Goal: Book appointment/travel/reservation

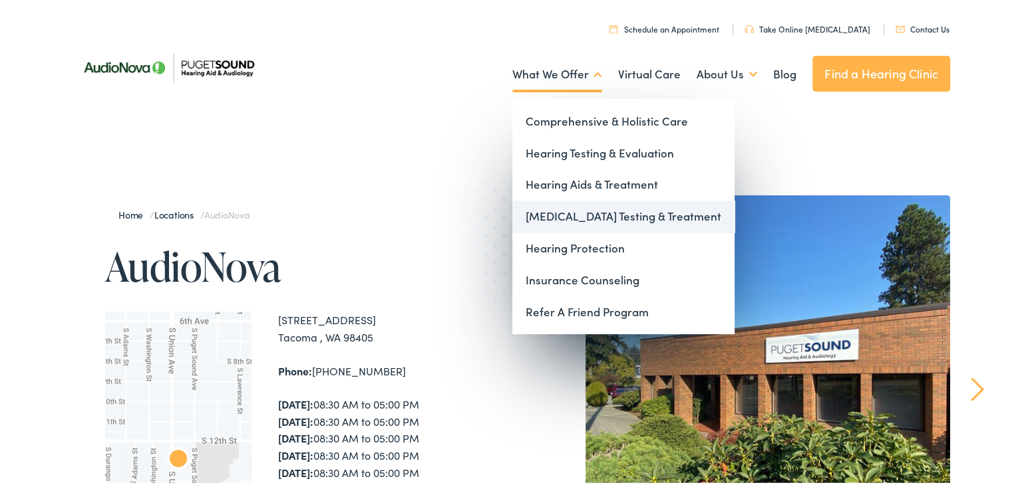
click at [561, 212] on link "[MEDICAL_DATA] Testing & Treatment" at bounding box center [623, 214] width 222 height 32
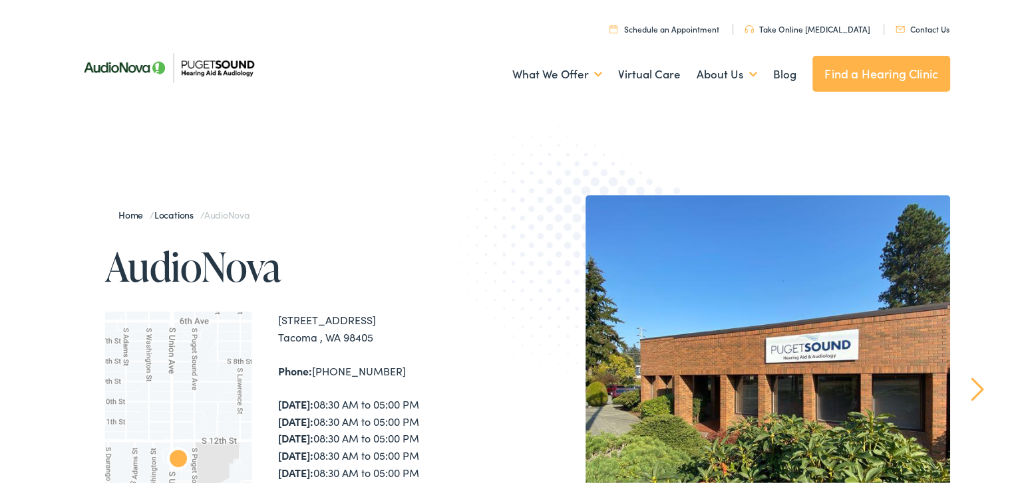
click at [330, 293] on div "Home / Locations / AudioNova AudioNova ← Move left → Move right ↑ Move up ↓ Mov…" at bounding box center [291, 480] width 439 height 575
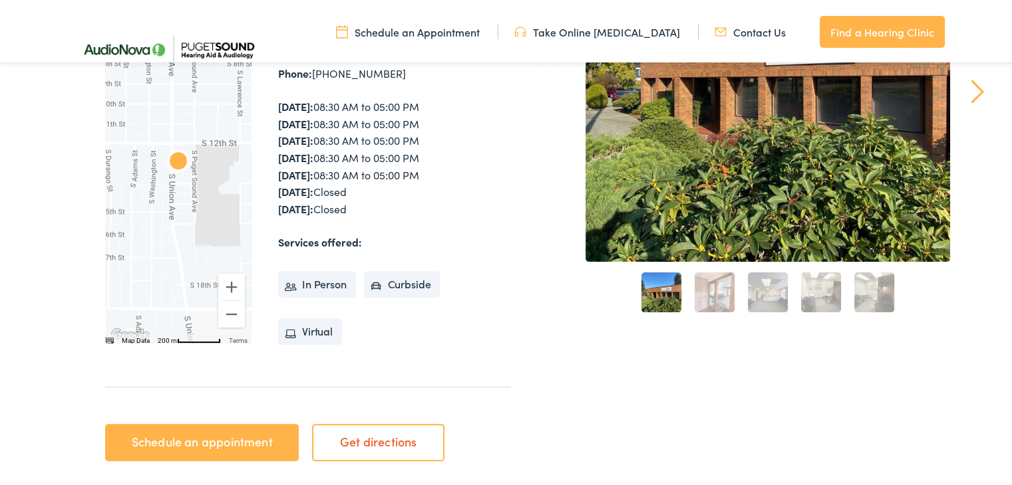
scroll to position [319, 0]
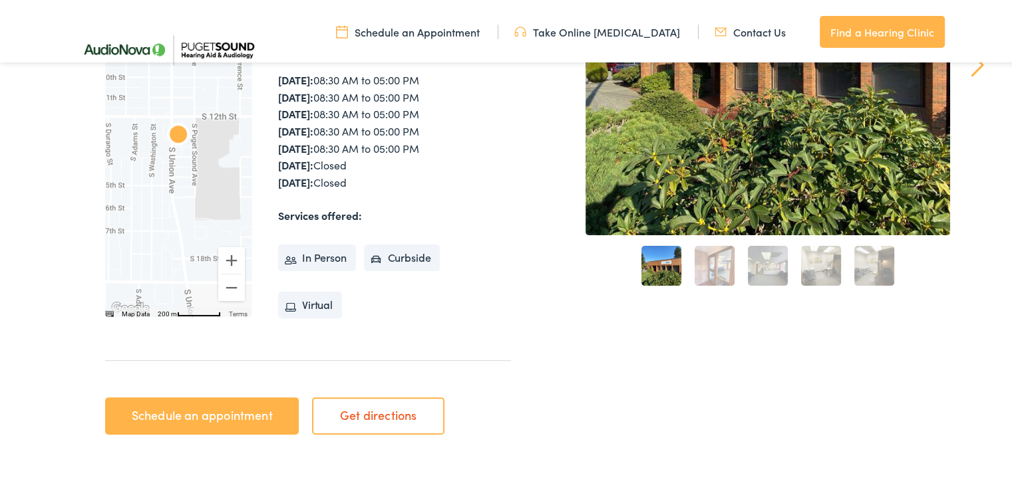
click at [241, 410] on link "Schedule an appointment" at bounding box center [202, 413] width 194 height 37
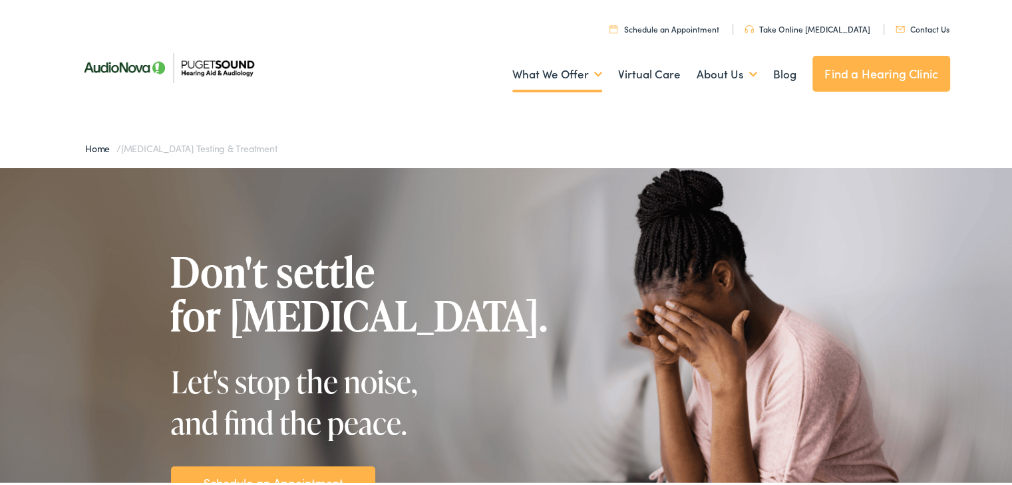
click at [239, 344] on div "Don't settle for [MEDICAL_DATA]. Let's stop the noise, and find the peace. Sche…" at bounding box center [359, 371] width 377 height 249
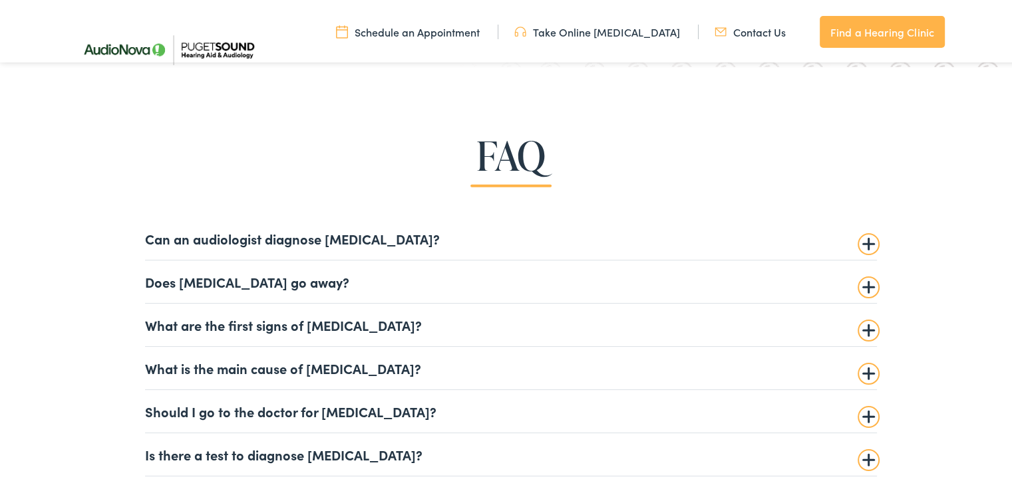
scroll to position [3059, 0]
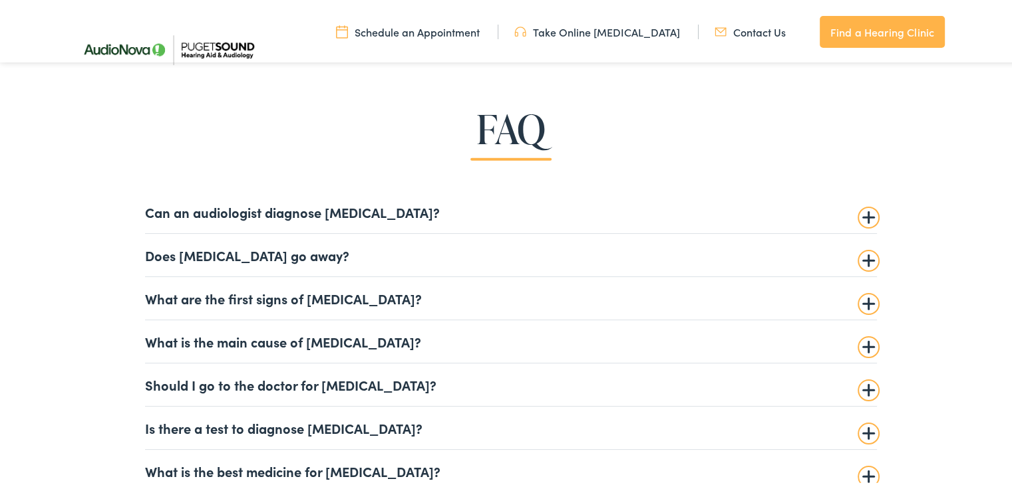
click at [226, 211] on summary "Can an audiologist diagnose [MEDICAL_DATA]?" at bounding box center [511, 210] width 732 height 16
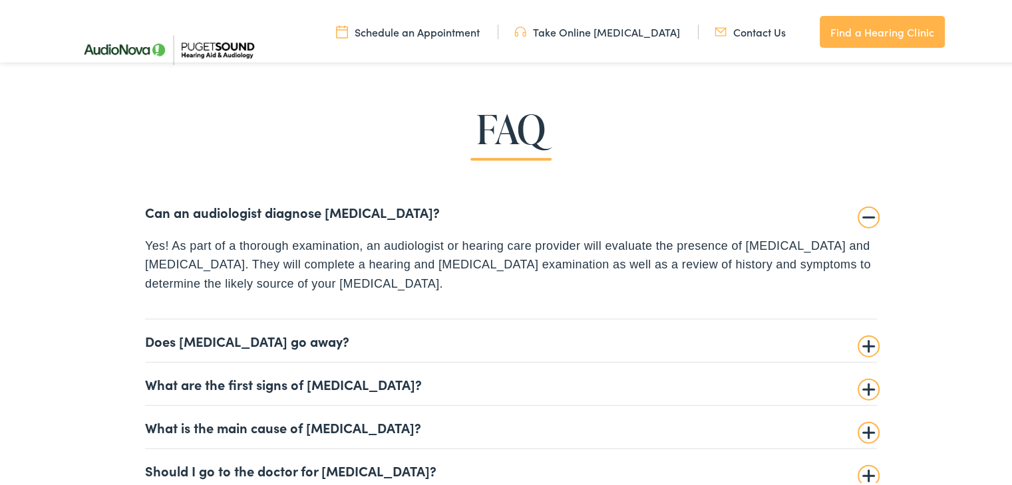
click at [311, 255] on span "Yes! As part of a thorough examination, an audiologist or hearing care provider…" at bounding box center [508, 263] width 726 height 52
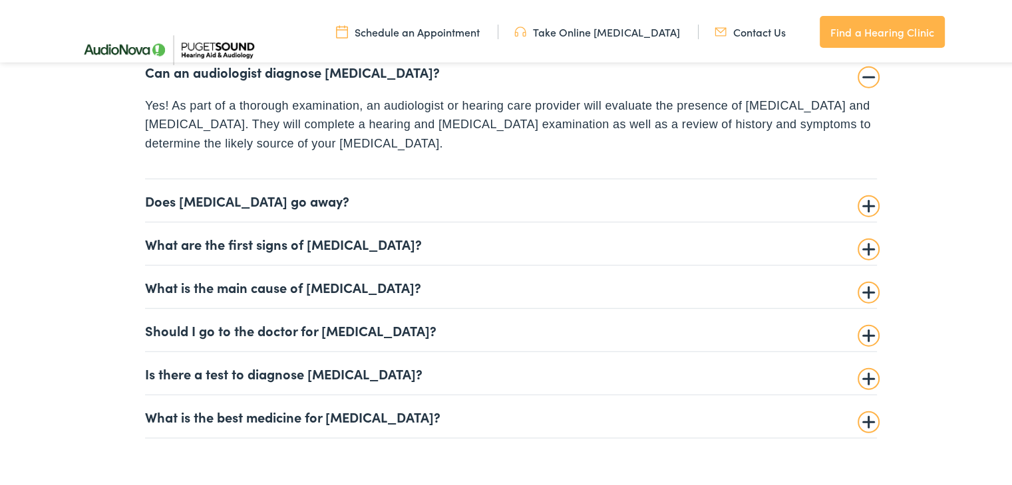
scroll to position [3219, 0]
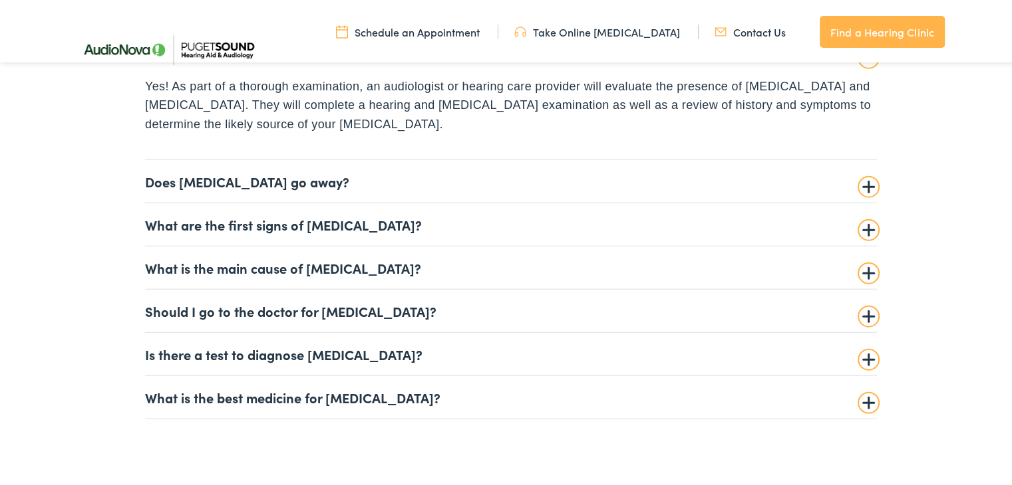
click at [279, 175] on summary "Does [MEDICAL_DATA] go away?" at bounding box center [511, 179] width 732 height 16
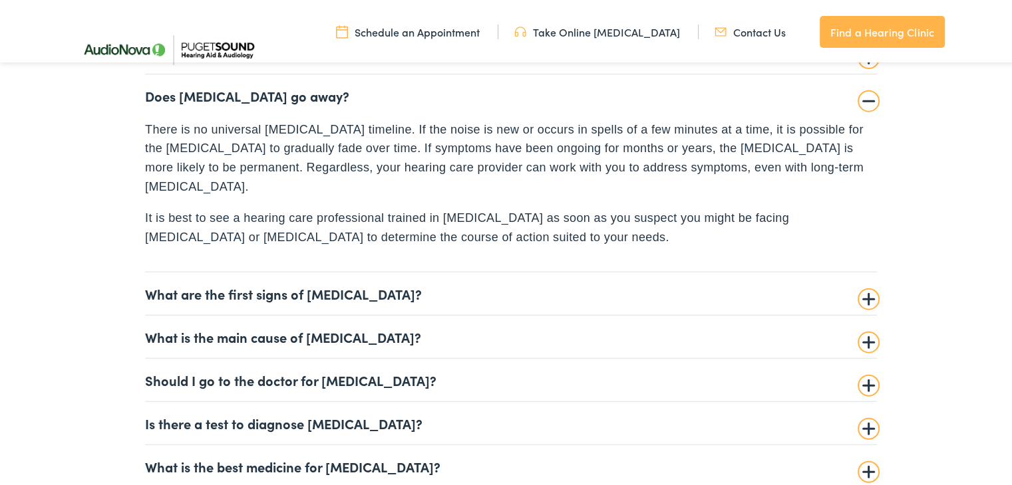
click at [279, 175] on div "There is no universal [MEDICAL_DATA] timeline. If the noise is new or occurs in…" at bounding box center [511, 181] width 732 height 127
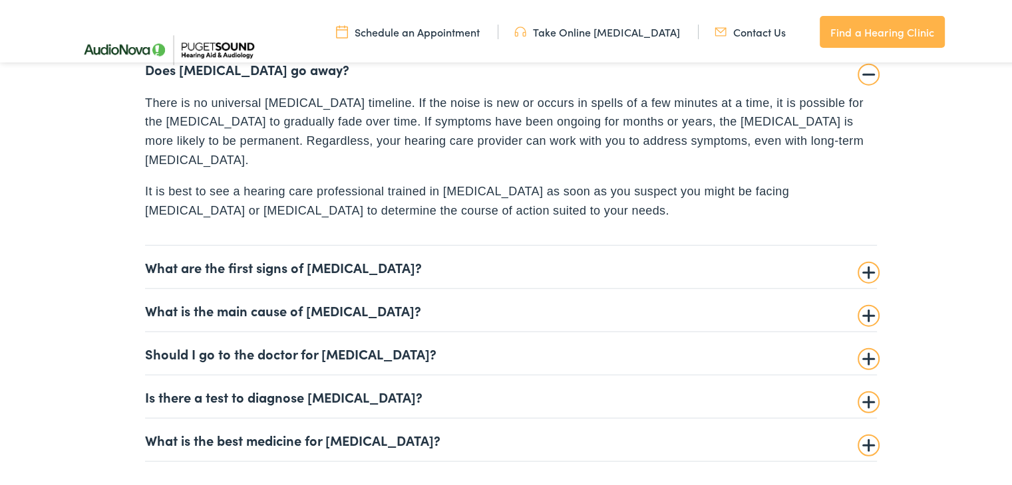
scroll to position [3299, 0]
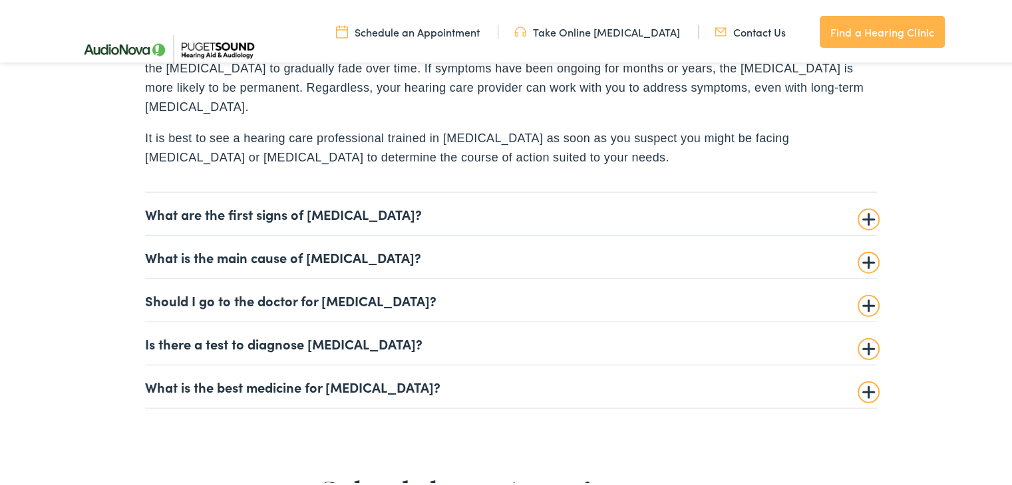
click at [256, 247] on summary "What is the main cause of [MEDICAL_DATA]?" at bounding box center [511, 255] width 732 height 16
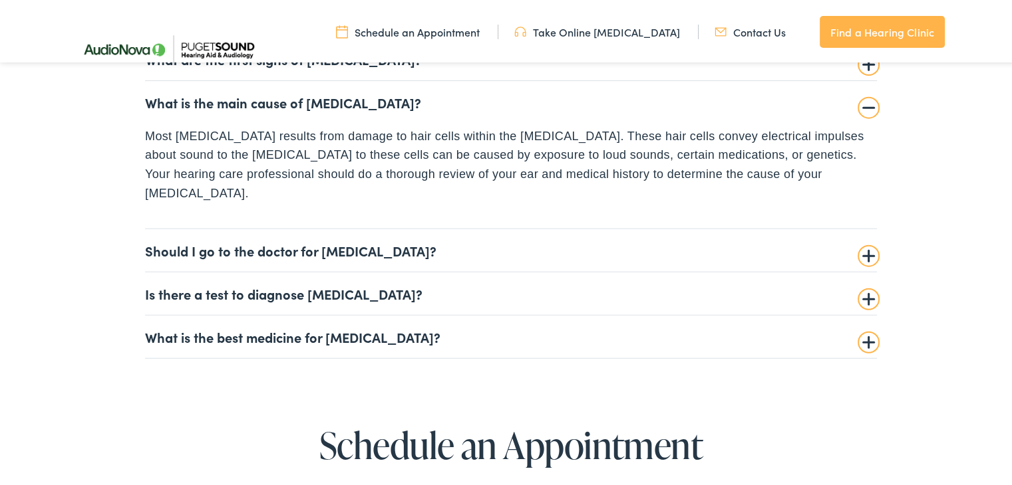
click at [236, 240] on summary "Should I go to the doctor for tinnitus?" at bounding box center [511, 248] width 732 height 16
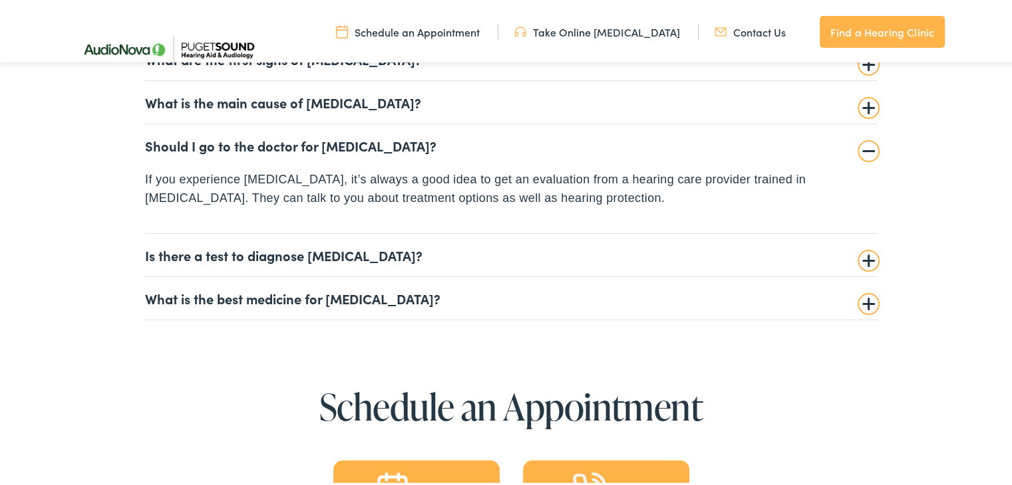
click at [223, 261] on details "Is there a test to diagnose tinnitus? A tinnitus evaluation can measure the cha…" at bounding box center [511, 252] width 732 height 43
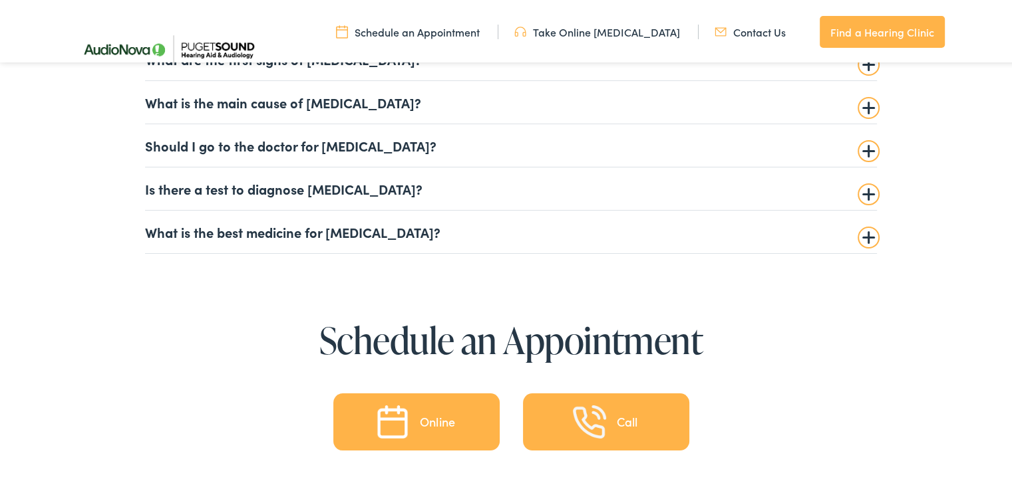
click at [218, 190] on summary "Is there a test to diagnose [MEDICAL_DATA]?" at bounding box center [511, 186] width 732 height 16
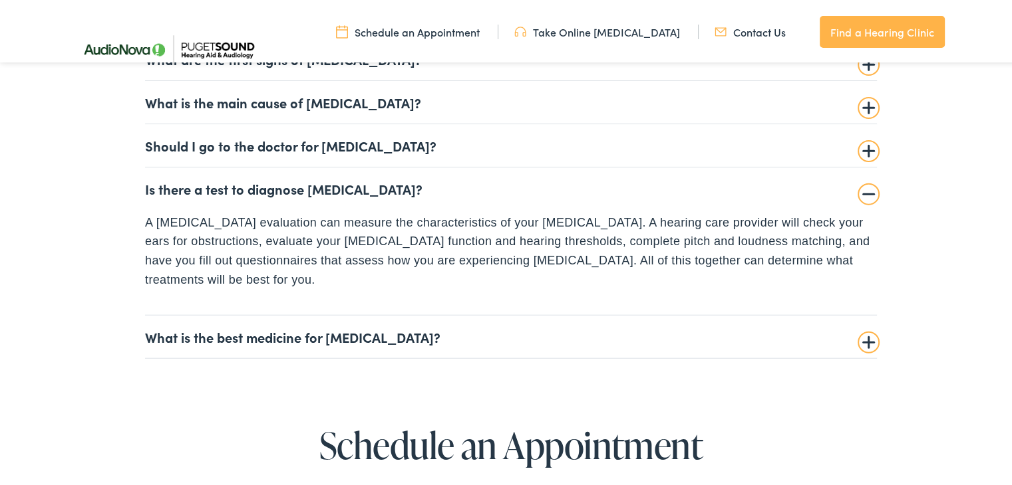
click at [239, 327] on summary "What is the best medicine for [MEDICAL_DATA]?" at bounding box center [511, 335] width 732 height 16
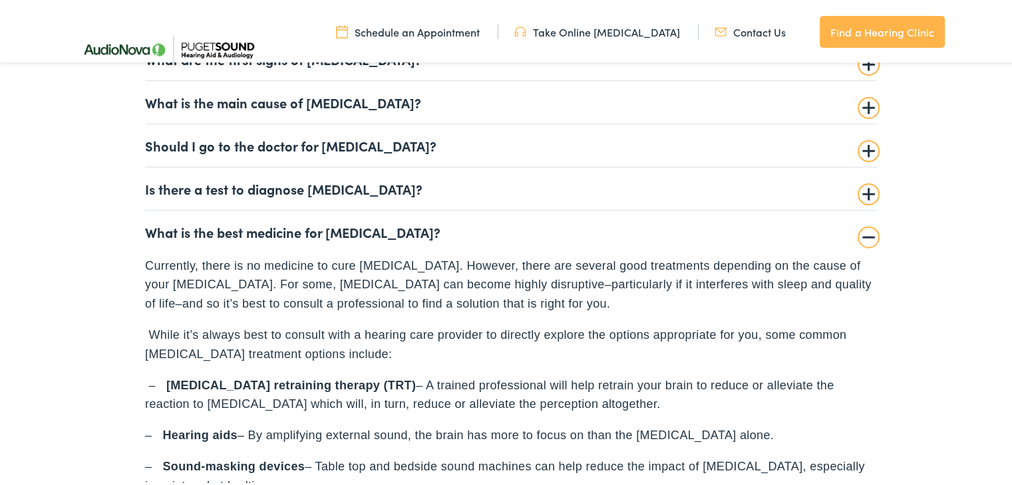
click at [239, 323] on p "While it’s always best to consult with a hearing care provider to directly expl…" at bounding box center [511, 342] width 732 height 39
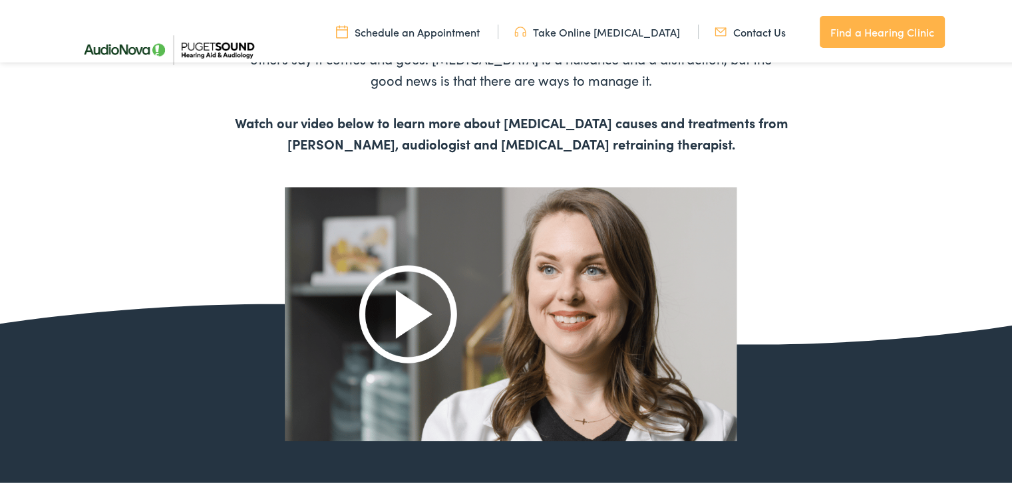
scroll to position [0, 0]
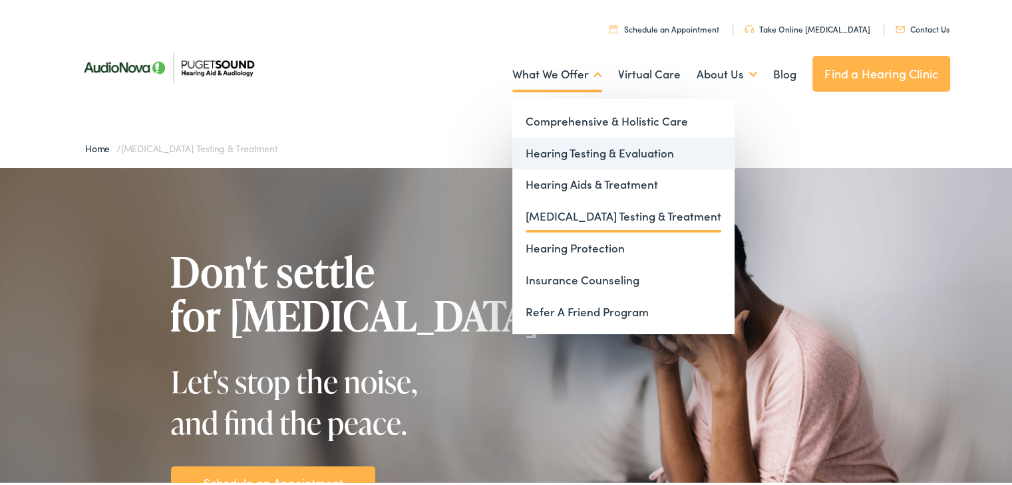
click at [571, 138] on link "Hearing Testing & Evaluation" at bounding box center [623, 151] width 222 height 32
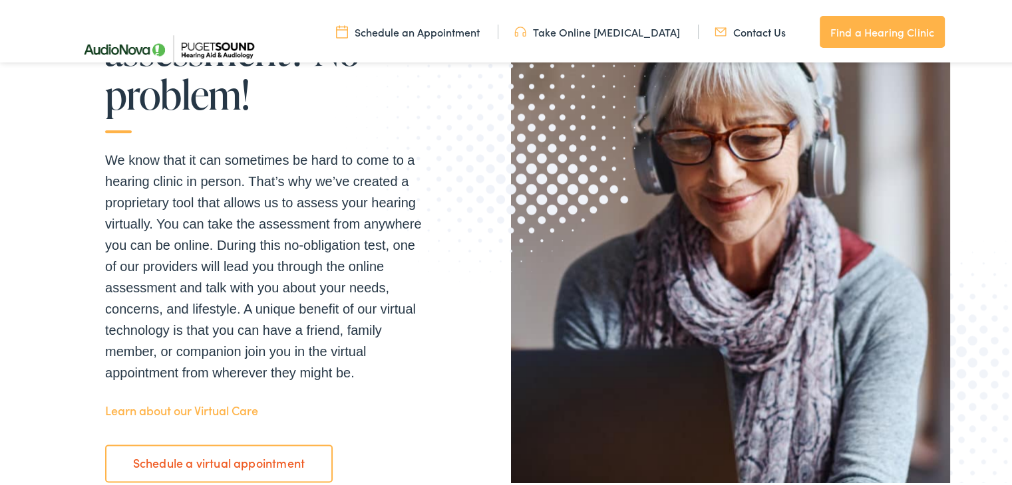
scroll to position [1543, 0]
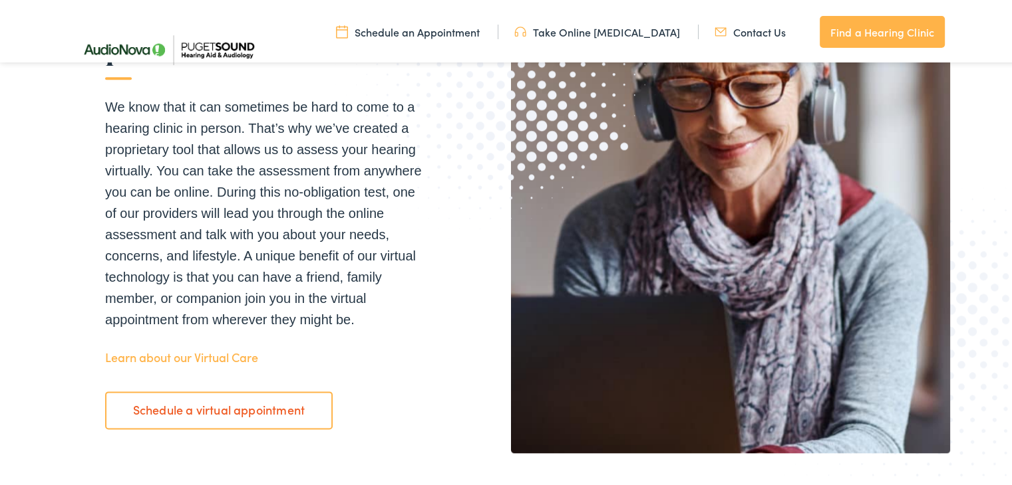
click at [284, 415] on link "Schedule a virtual appointment" at bounding box center [218, 407] width 227 height 37
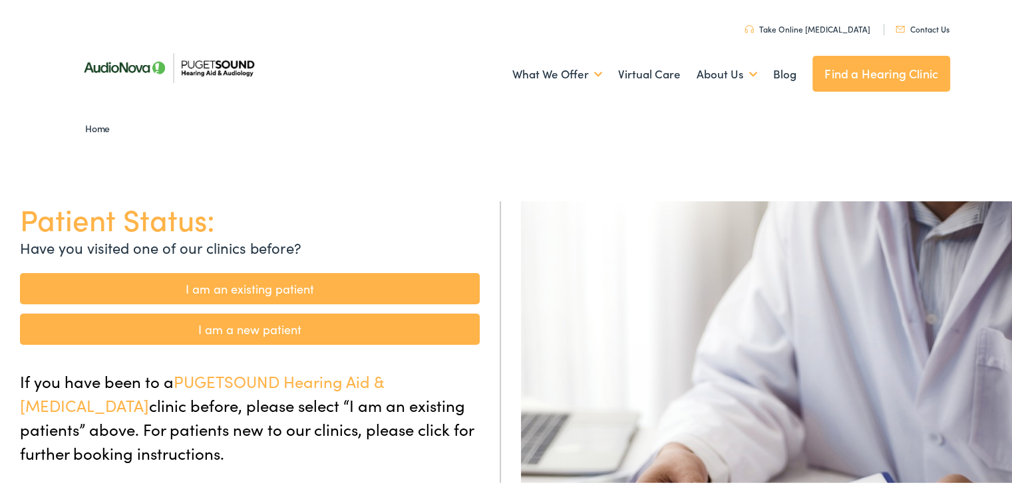
click at [274, 333] on link "I am a new patient" at bounding box center [250, 326] width 460 height 31
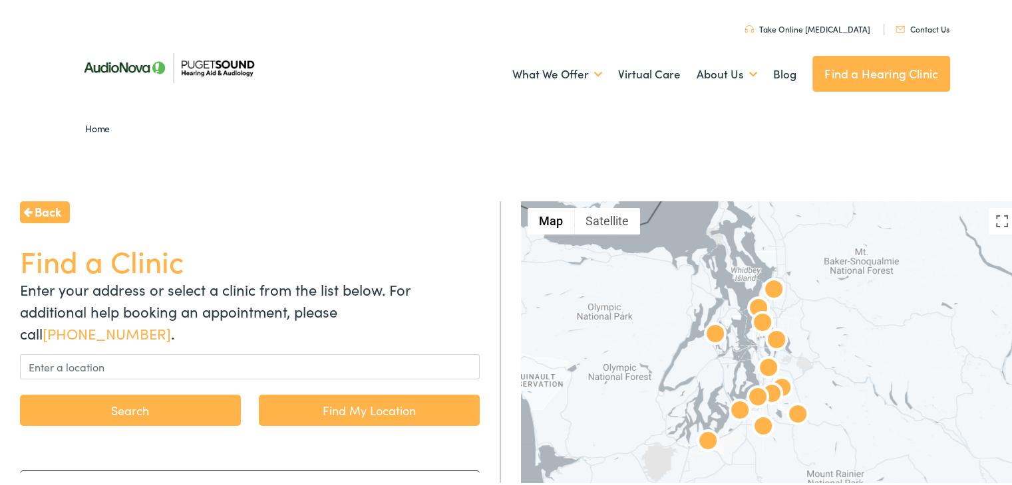
click at [182, 295] on p "Enter your address or select a clinic from the list below. For additional help …" at bounding box center [250, 309] width 460 height 66
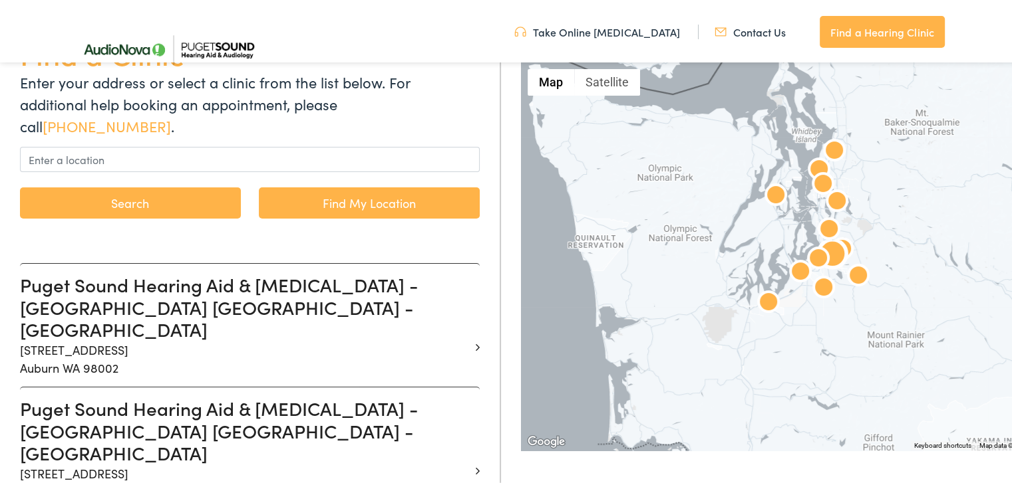
scroll to position [160, 0]
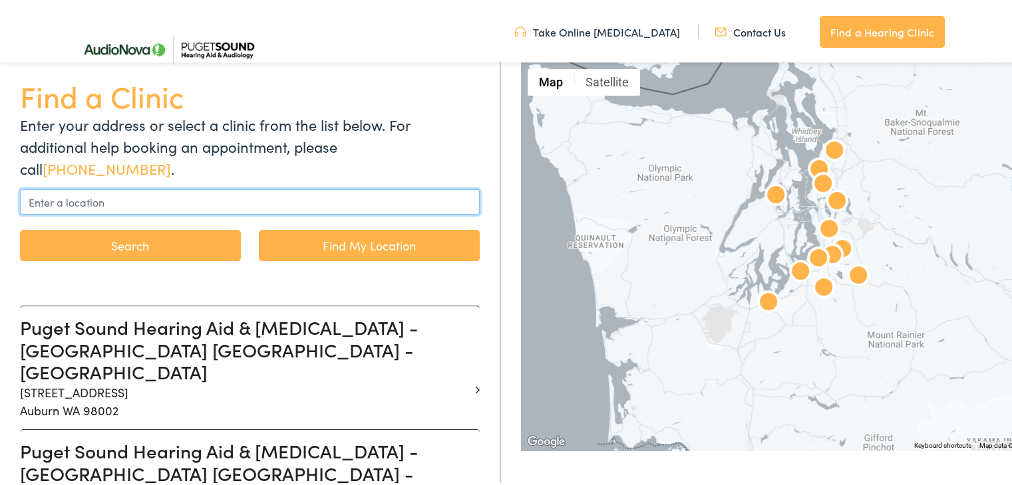
click at [133, 187] on input "text" at bounding box center [250, 199] width 460 height 25
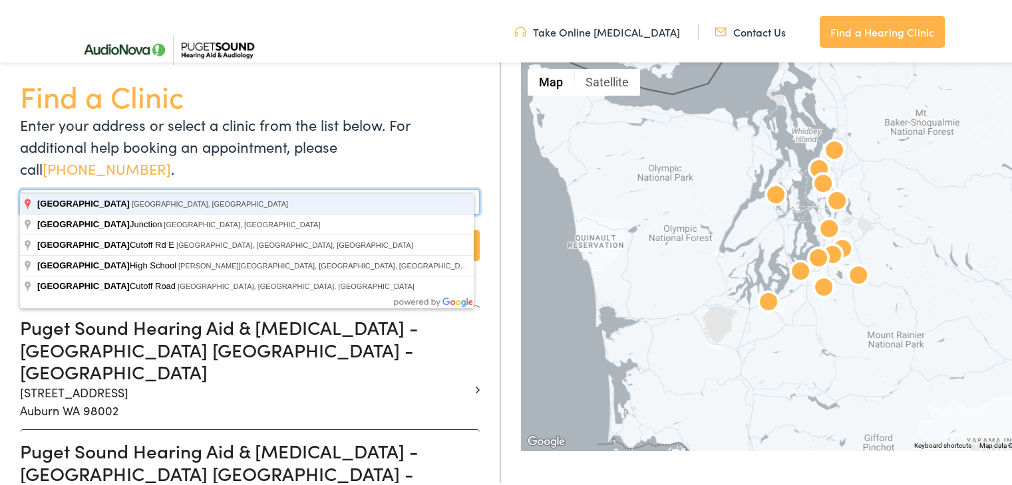
type input "Eatonville, WA, USA"
click at [20, 227] on button "Search" at bounding box center [130, 242] width 221 height 31
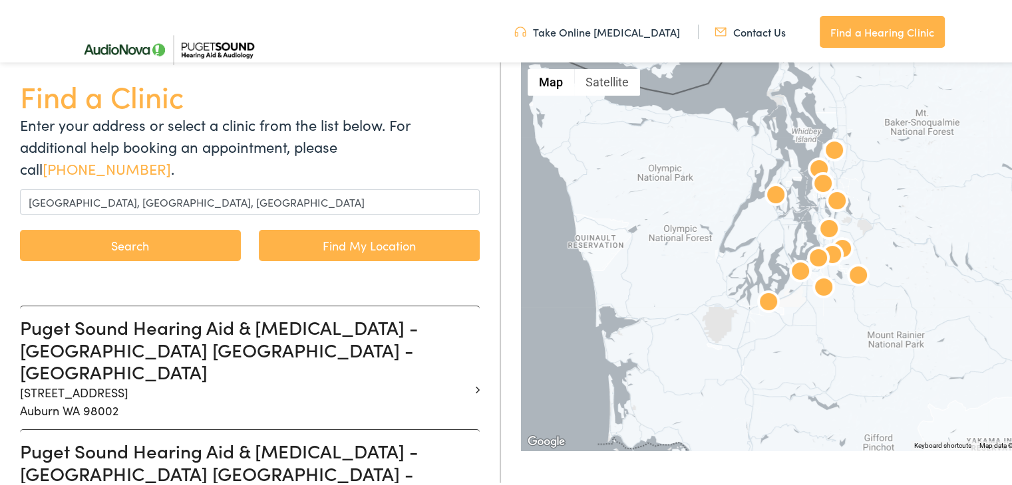
click at [141, 227] on button "Search" at bounding box center [130, 242] width 221 height 31
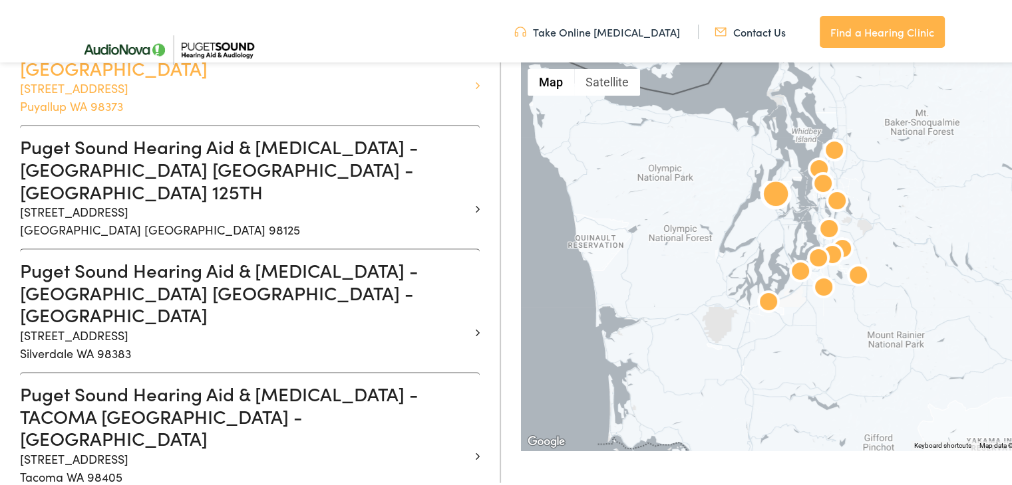
scroll to position [1410, 0]
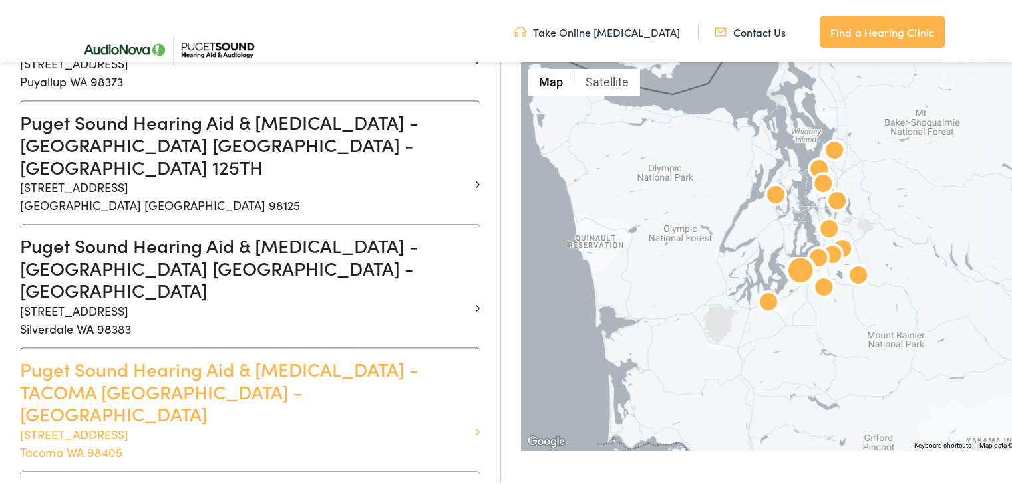
click at [195, 356] on h3 "Puget Sound Hearing Aid & Audiology - TACOMA WA - SOUTH UNION" at bounding box center [245, 389] width 450 height 67
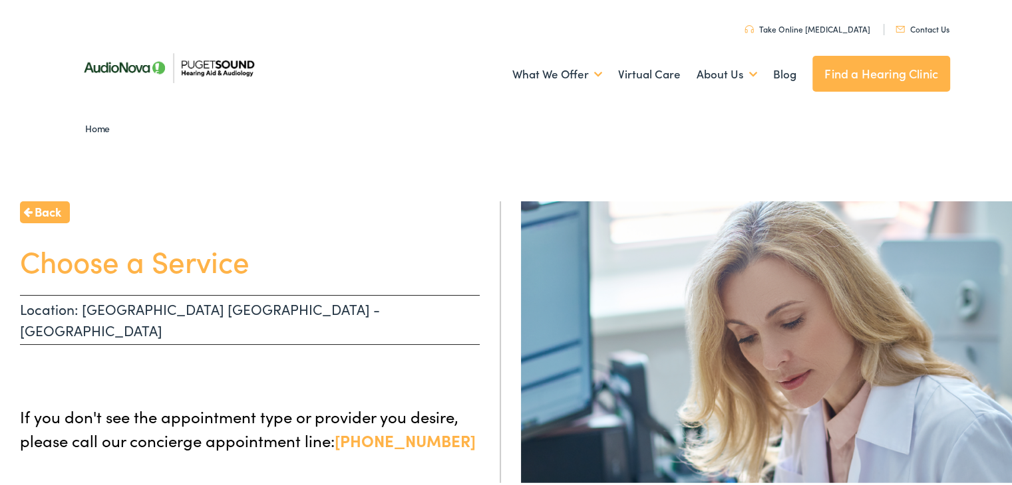
click at [163, 356] on ul at bounding box center [250, 369] width 460 height 27
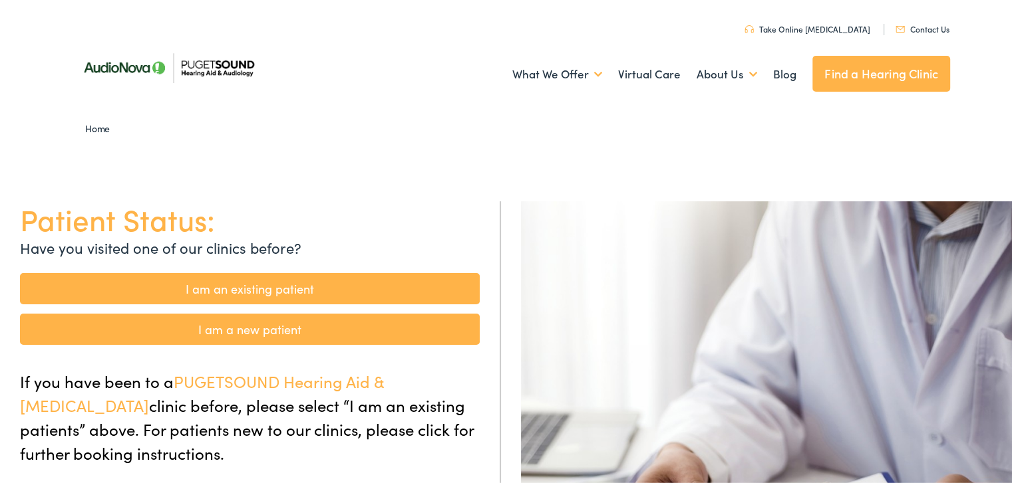
click at [233, 332] on link "I am a new patient" at bounding box center [250, 326] width 460 height 31
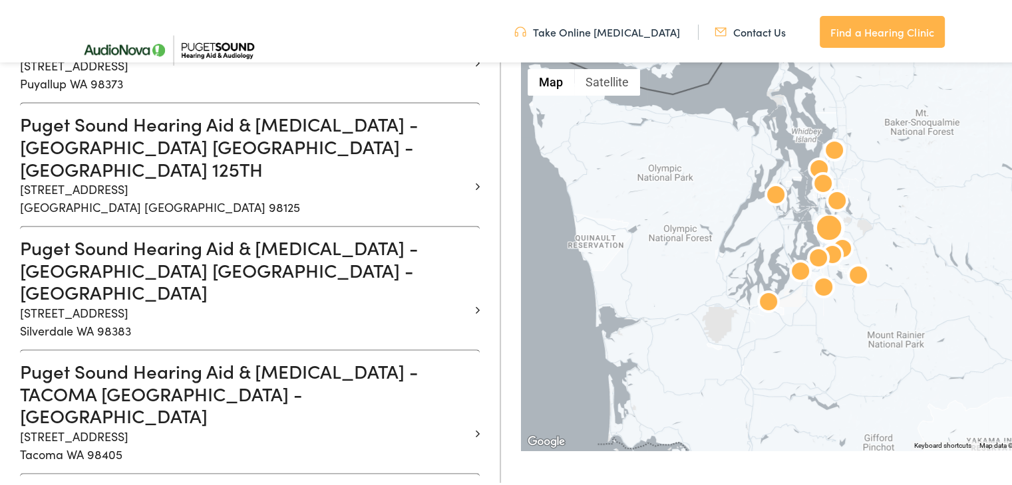
scroll to position [1410, 0]
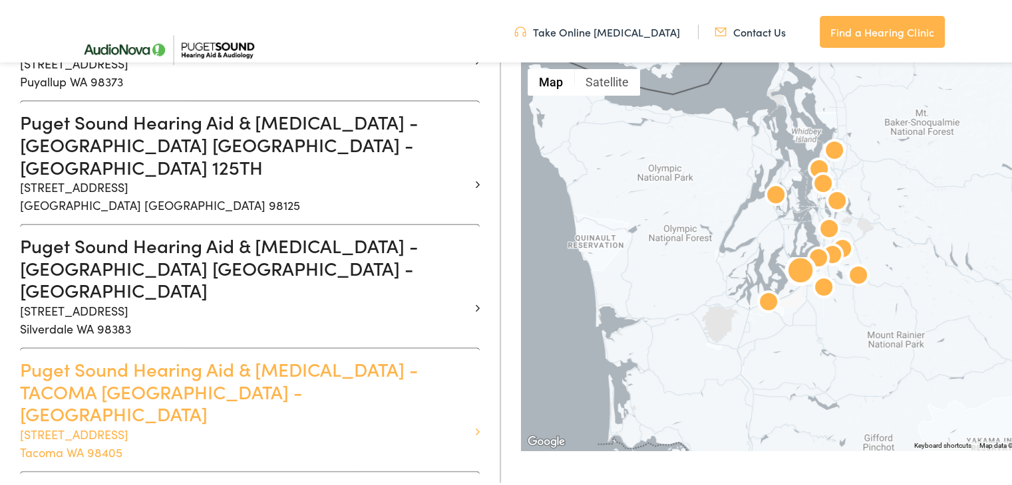
click at [229, 423] on p "1311 South Union Ave #102 Tacoma WA 98405" at bounding box center [245, 441] width 450 height 36
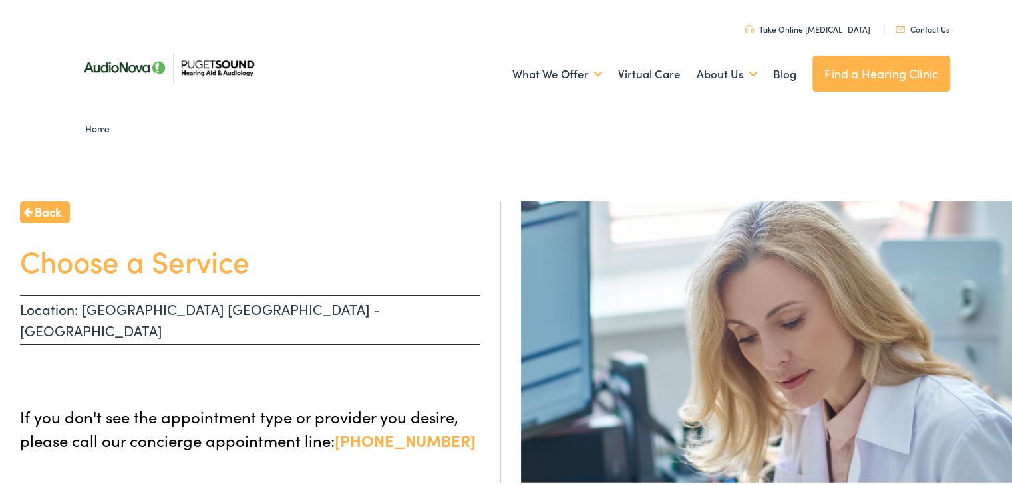
click at [58, 209] on span "Back" at bounding box center [48, 209] width 27 height 18
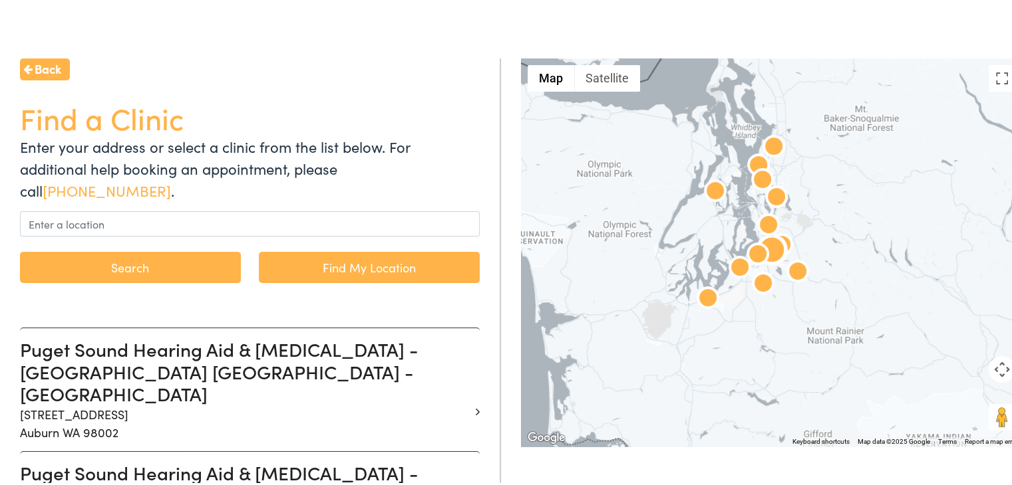
scroll to position [186, 0]
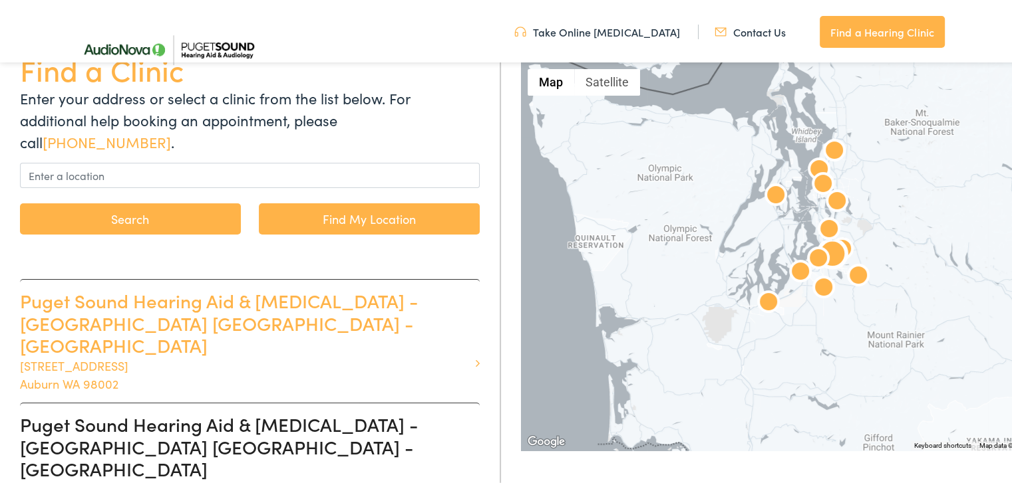
click at [223, 301] on h3 "Puget Sound Hearing Aid & Audiology - AUBURN WA - AUBURN WAY" at bounding box center [245, 320] width 450 height 67
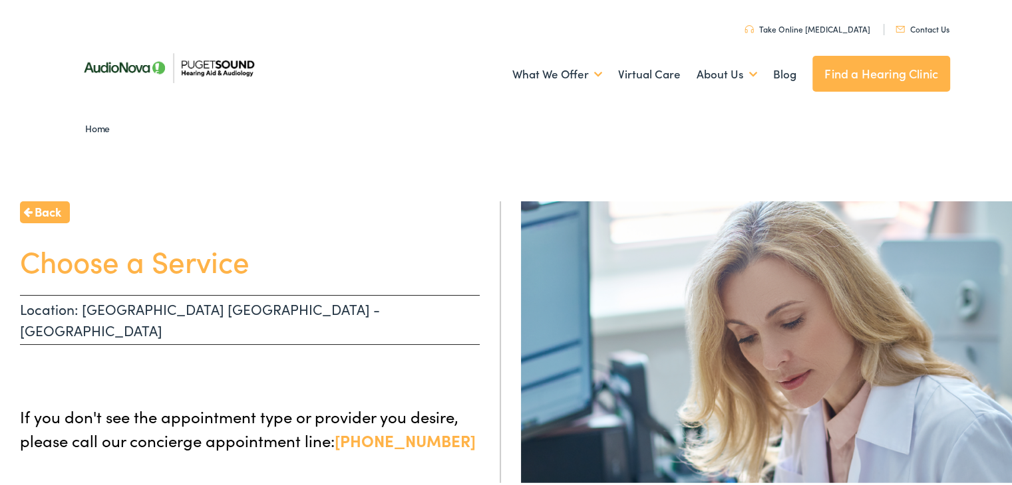
click at [175, 312] on p "Location: AUBURN WA - AUBURN WAY" at bounding box center [250, 318] width 460 height 50
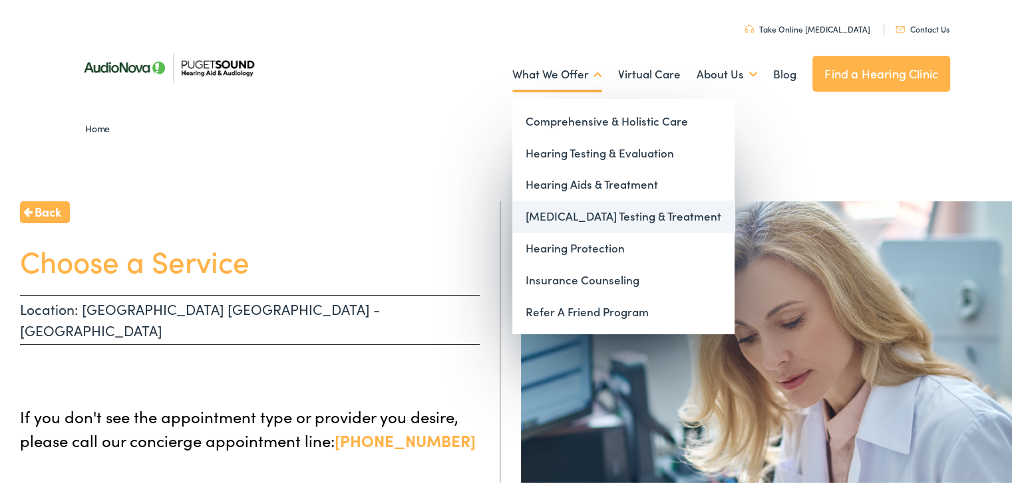
click at [613, 216] on link "[MEDICAL_DATA] Testing & Treatment" at bounding box center [623, 214] width 222 height 32
